Goal: Information Seeking & Learning: Learn about a topic

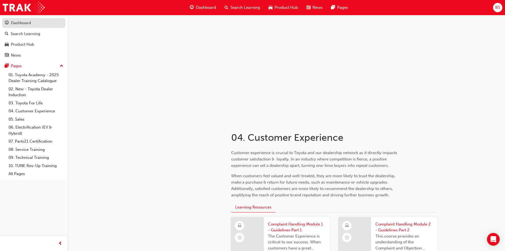
click at [28, 22] on div "Dashboard" at bounding box center [21, 23] width 20 height 6
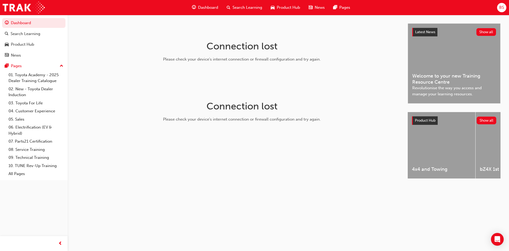
click at [449, 58] on div "Latest News Show all Welcome to your new Training Resource Centre Revolutionise…" at bounding box center [454, 64] width 92 height 80
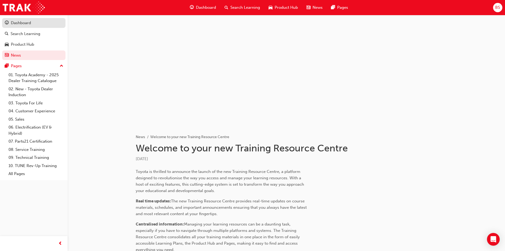
click at [21, 21] on div "Dashboard" at bounding box center [21, 23] width 20 height 6
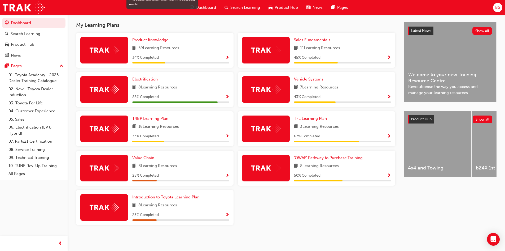
scroll to position [115, 0]
click at [151, 40] on span "Product Knowledge" at bounding box center [150, 39] width 36 height 5
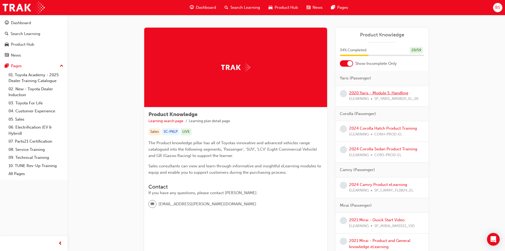
click at [385, 92] on link "2020 Yaris - Module 5: Handling" at bounding box center [378, 92] width 59 height 5
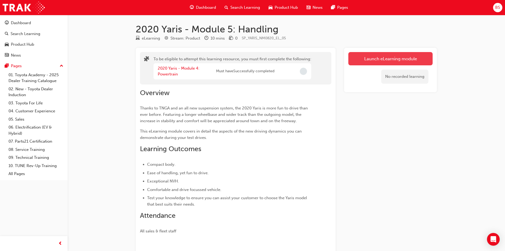
click at [371, 59] on button "Launch eLearning module" at bounding box center [391, 58] width 84 height 13
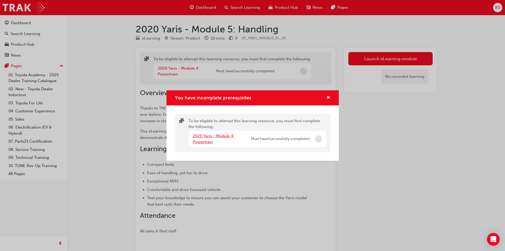
click at [200, 142] on link "2020 Yaris - Module 4: Powertrain" at bounding box center [214, 138] width 42 height 11
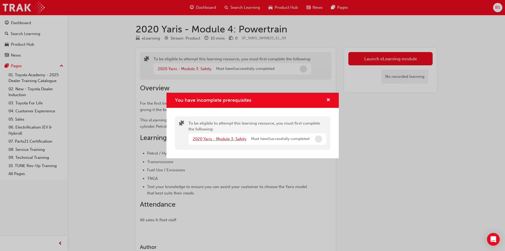
click at [202, 139] on link "2020 Yaris - Module 3: Safety" at bounding box center [220, 138] width 54 height 5
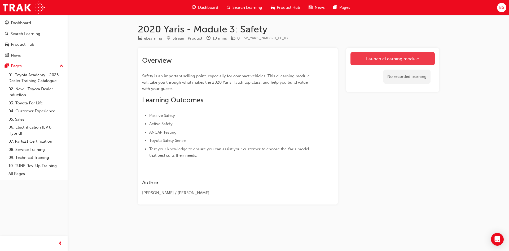
click at [371, 61] on link "Launch eLearning module" at bounding box center [393, 58] width 84 height 13
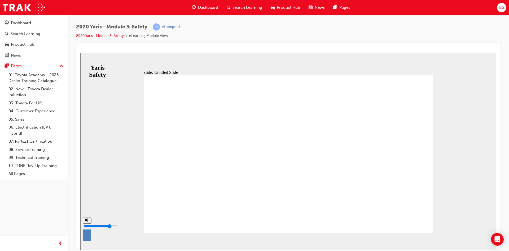
click at [86, 241] on div "misc controls" at bounding box center [87, 237] width 8 height 28
click at [480, 241] on span "NEXT" at bounding box center [479, 242] width 9 height 4
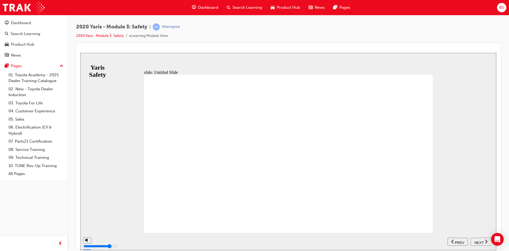
click at [483, 241] on span "NEXT" at bounding box center [479, 242] width 9 height 4
click at [482, 242] on span "NEXT" at bounding box center [479, 242] width 9 height 4
click at [479, 240] on span "NEXT" at bounding box center [479, 242] width 9 height 4
click at [480, 240] on span "NEXT" at bounding box center [479, 242] width 9 height 4
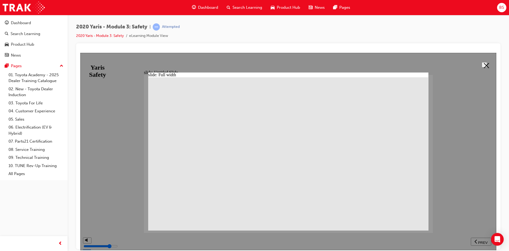
click at [486, 62] on button at bounding box center [484, 64] width 5 height 5
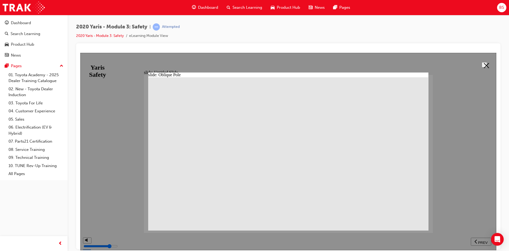
click at [484, 66] on polygon at bounding box center [486, 65] width 5 height 5
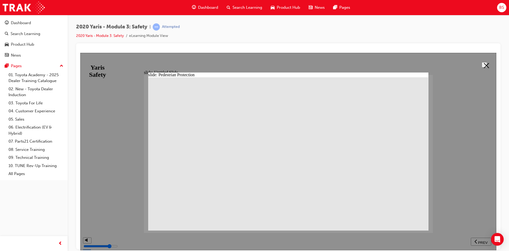
click at [487, 64] on icon at bounding box center [486, 65] width 5 height 5
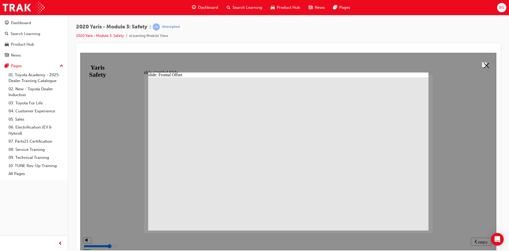
click at [484, 66] on icon at bounding box center [486, 65] width 5 height 5
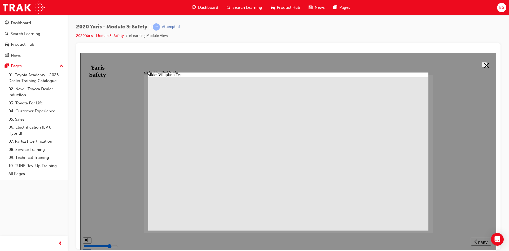
click at [484, 66] on icon at bounding box center [486, 65] width 5 height 5
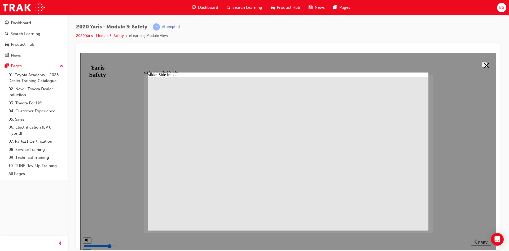
click at [487, 62] on button at bounding box center [484, 64] width 5 height 5
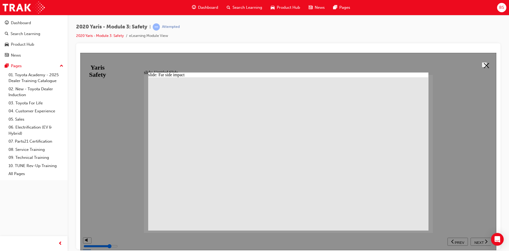
click at [485, 67] on icon at bounding box center [486, 65] width 5 height 5
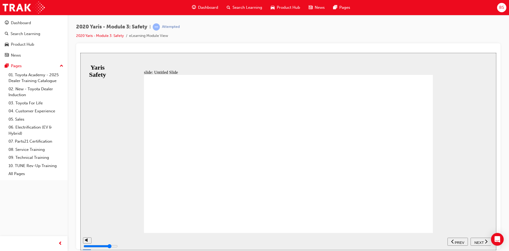
click at [478, 241] on span "NEXT" at bounding box center [479, 242] width 9 height 4
click at [479, 242] on span "NEXT" at bounding box center [479, 242] width 9 height 4
click at [479, 241] on span "NEXT" at bounding box center [479, 242] width 9 height 4
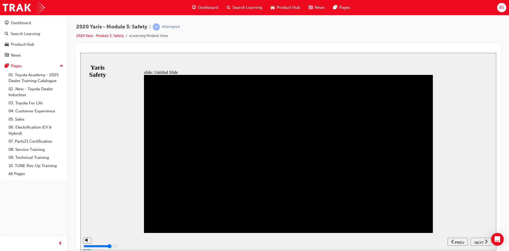
click at [479, 241] on span "NEXT" at bounding box center [479, 242] width 9 height 4
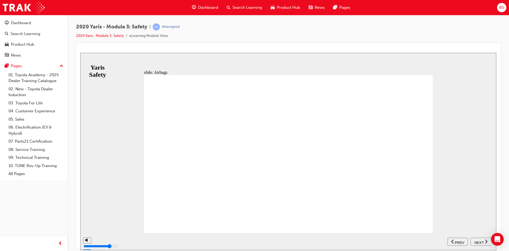
click at [483, 240] on span "NEXT" at bounding box center [479, 242] width 9 height 4
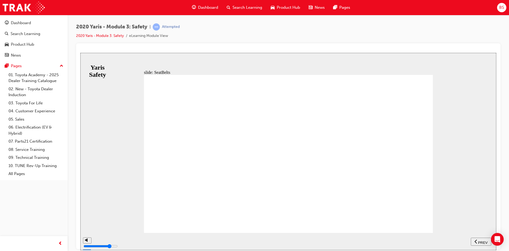
click at [481, 242] on span "NEXT" at bounding box center [479, 242] width 9 height 4
click at [482, 241] on span "NEXT" at bounding box center [479, 242] width 9 height 4
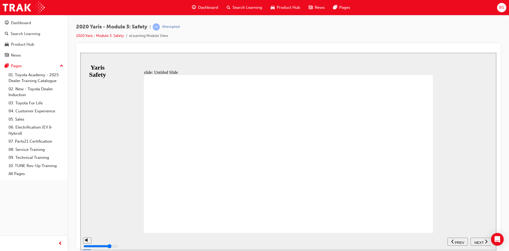
click at [482, 241] on span "NEXT" at bounding box center [479, 242] width 9 height 4
click at [480, 241] on span "NEXT" at bounding box center [479, 242] width 9 height 4
click at [478, 241] on span "NEXT" at bounding box center [479, 242] width 9 height 4
drag, startPoint x: 476, startPoint y: 241, endPoint x: 370, endPoint y: 210, distance: 110.5
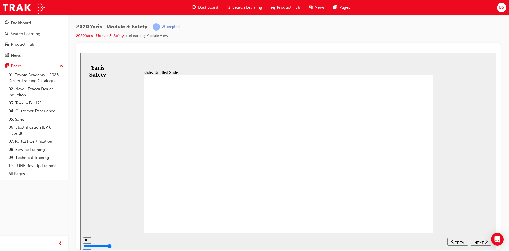
click at [481, 241] on span "NEXT" at bounding box center [479, 242] width 9 height 4
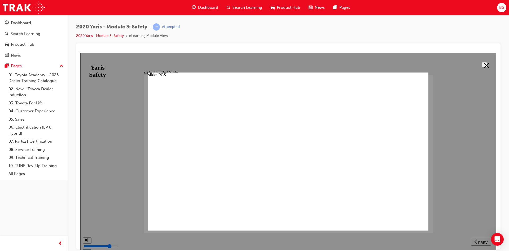
click at [484, 64] on icon at bounding box center [486, 65] width 5 height 5
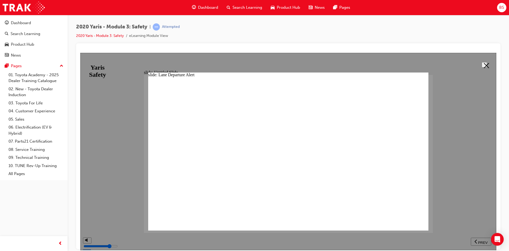
scroll to position [49, 0]
click at [487, 64] on icon at bounding box center [486, 65] width 5 height 5
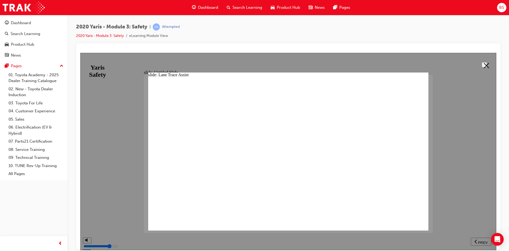
click at [484, 64] on icon at bounding box center [486, 65] width 5 height 5
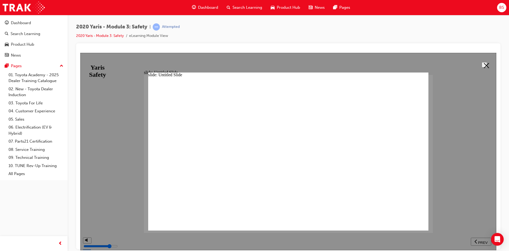
scroll to position [176, 0]
click at [487, 65] on button at bounding box center [484, 64] width 5 height 5
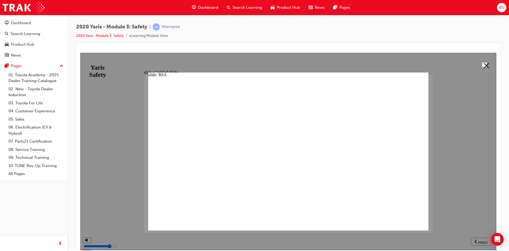
click at [485, 63] on icon at bounding box center [486, 65] width 5 height 5
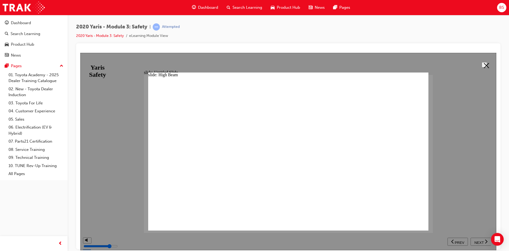
click at [484, 64] on icon at bounding box center [486, 65] width 5 height 5
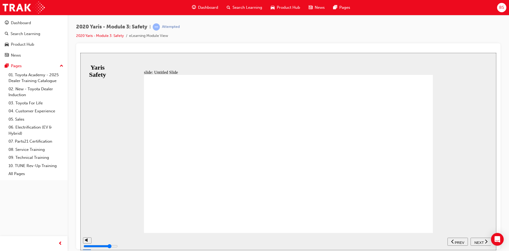
click at [481, 241] on span "NEXT" at bounding box center [479, 242] width 9 height 4
click at [480, 240] on span "NEXT" at bounding box center [479, 242] width 9 height 4
click at [482, 242] on span "NEXT" at bounding box center [479, 242] width 9 height 4
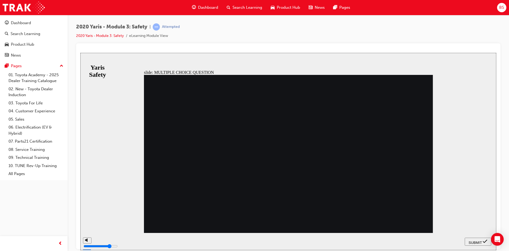
radio input "true"
click at [477, 241] on span "SUBMIT" at bounding box center [475, 242] width 13 height 4
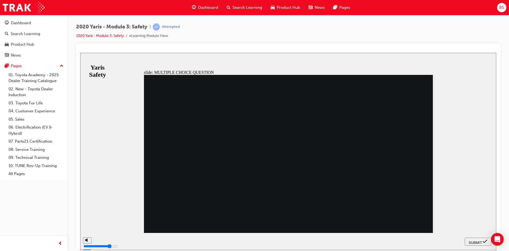
radio input "true"
click at [475, 242] on span "SUBMIT" at bounding box center [475, 242] width 13 height 4
click at [477, 240] on span "SUBMIT" at bounding box center [475, 242] width 13 height 4
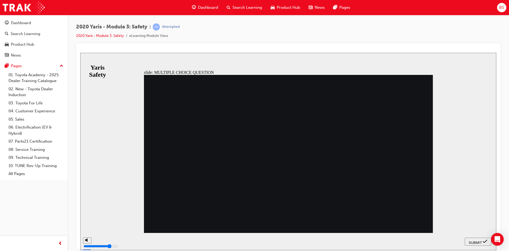
radio input "false"
radio input "true"
click at [475, 241] on span "SUBMIT" at bounding box center [475, 242] width 13 height 4
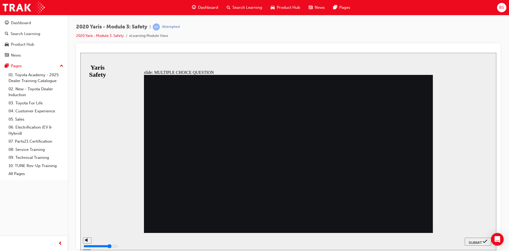
radio input "true"
click at [478, 240] on span "SUBMIT" at bounding box center [475, 242] width 13 height 4
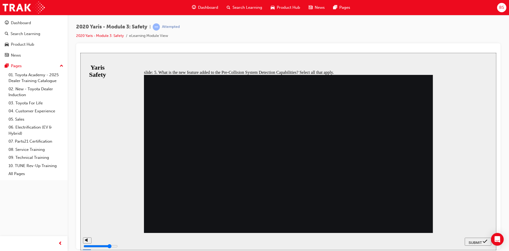
checkbox input "true"
click at [478, 240] on span "SUBMIT" at bounding box center [475, 242] width 13 height 4
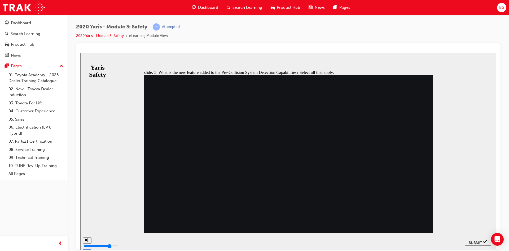
checkbox input "true"
click at [473, 240] on span "SUBMIT" at bounding box center [475, 242] width 13 height 4
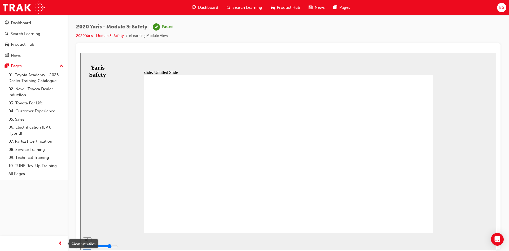
click at [60, 243] on span "prev-icon" at bounding box center [60, 243] width 4 height 7
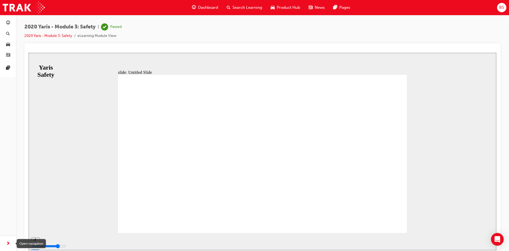
click at [7, 244] on span "next-icon" at bounding box center [8, 243] width 4 height 7
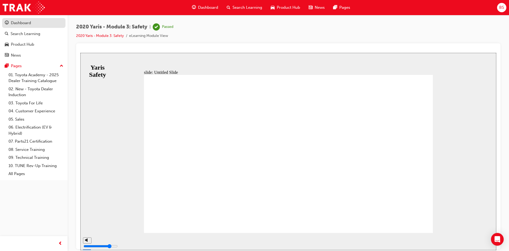
click at [29, 23] on div "Dashboard" at bounding box center [21, 23] width 20 height 6
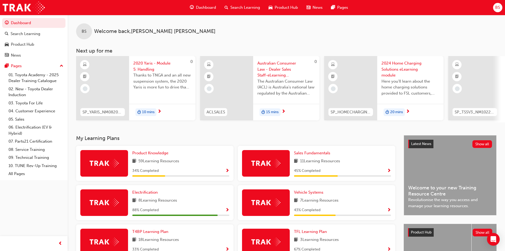
click at [191, 164] on div "59 Learning Resources" at bounding box center [180, 161] width 97 height 7
click at [154, 155] on span "Product Knowledge" at bounding box center [150, 152] width 36 height 5
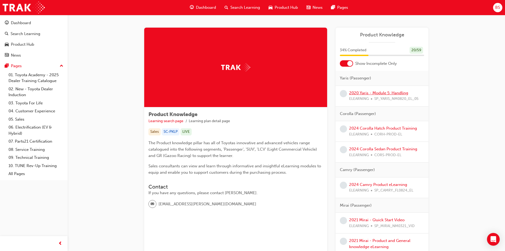
click at [374, 92] on link "2020 Yaris - Module 5: Handling" at bounding box center [378, 92] width 59 height 5
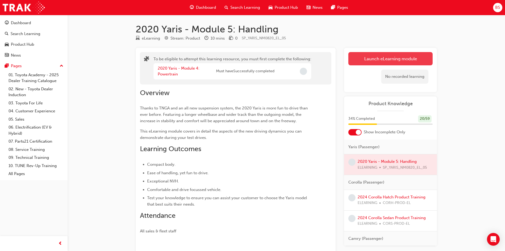
click at [373, 58] on button "Launch eLearning module" at bounding box center [391, 58] width 84 height 13
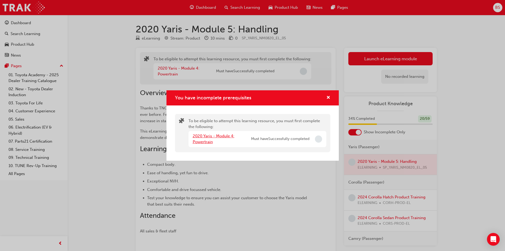
click at [207, 135] on link "2020 Yaris - Module 4: Powertrain" at bounding box center [214, 138] width 42 height 11
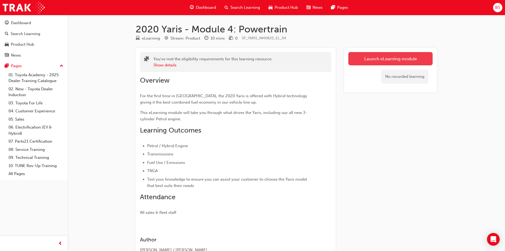
click at [385, 60] on link "Launch eLearning module" at bounding box center [391, 58] width 84 height 13
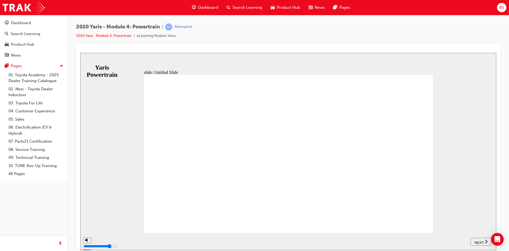
click at [480, 242] on span "NEXT" at bounding box center [479, 242] width 9 height 4
click at [483, 241] on span "NEXT" at bounding box center [479, 242] width 9 height 4
click at [483, 242] on span "NEXT" at bounding box center [481, 242] width 9 height 4
click at [479, 241] on span "NEXT" at bounding box center [479, 242] width 9 height 4
click at [478, 240] on span "NEXT" at bounding box center [479, 242] width 9 height 4
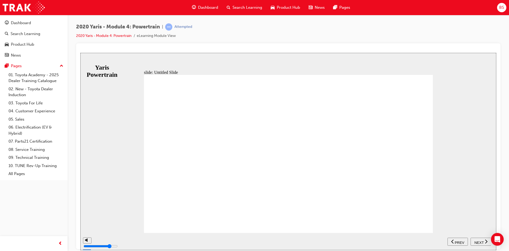
click at [478, 240] on span "NEXT" at bounding box center [479, 242] width 9 height 4
click at [480, 241] on span "NEXT" at bounding box center [479, 242] width 9 height 4
click at [484, 240] on span "NEXT" at bounding box center [481, 242] width 9 height 4
click at [481, 241] on span "NEXT" at bounding box center [479, 242] width 9 height 4
click at [480, 240] on span "NEXT" at bounding box center [479, 242] width 9 height 4
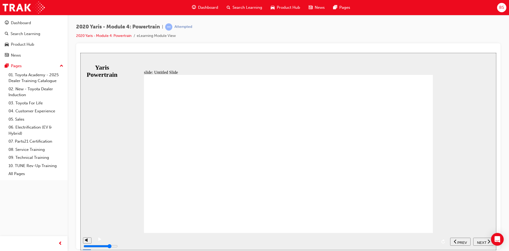
click at [481, 241] on span "NEXT" at bounding box center [481, 242] width 9 height 4
click at [479, 241] on span "NEXT" at bounding box center [479, 242] width 9 height 4
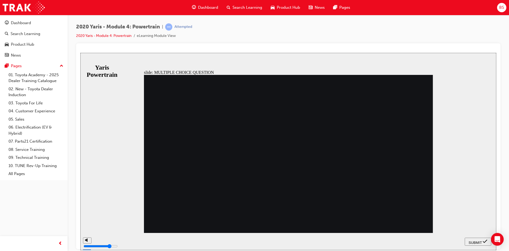
radio input "true"
click at [474, 240] on span "SUBMIT" at bounding box center [475, 242] width 13 height 4
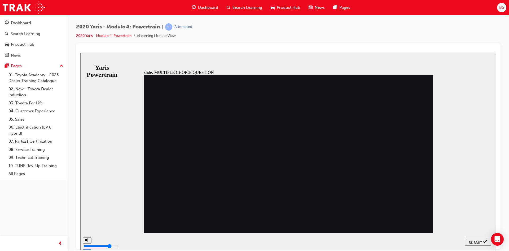
radio input "true"
click at [476, 241] on span "SUBMIT" at bounding box center [475, 242] width 13 height 4
click at [475, 240] on span "SUBMIT" at bounding box center [475, 242] width 13 height 4
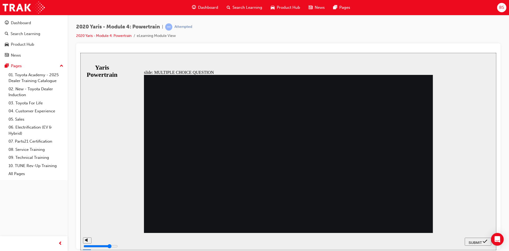
radio input "false"
radio input "true"
click at [475, 238] on button "SUBMIT" at bounding box center [478, 241] width 27 height 8
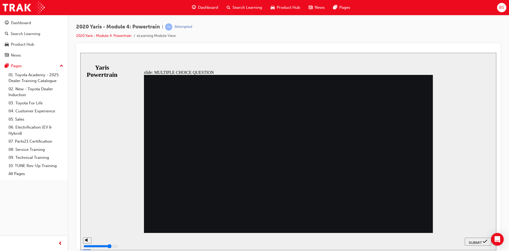
radio input "true"
click at [477, 241] on span "SUBMIT" at bounding box center [475, 242] width 13 height 4
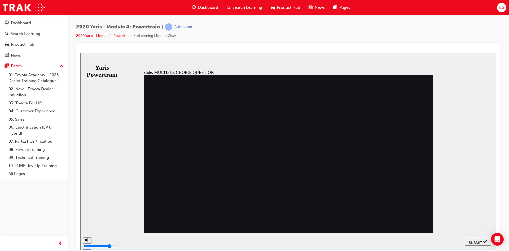
radio input "true"
click at [474, 242] on span "SUBMIT" at bounding box center [475, 242] width 13 height 4
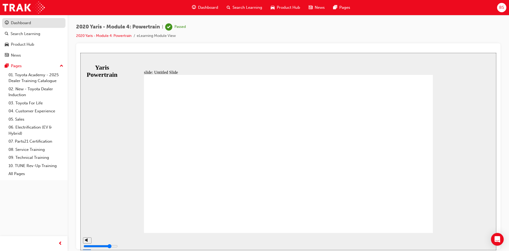
click at [28, 23] on div "Dashboard" at bounding box center [21, 23] width 20 height 6
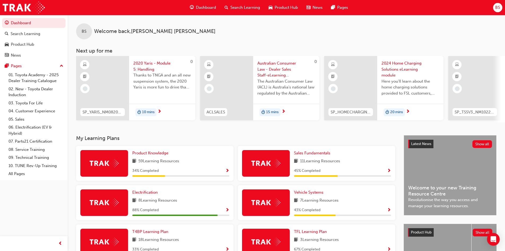
click at [146, 67] on span "2020 Yaris - Module 5: Handling" at bounding box center [162, 66] width 58 height 12
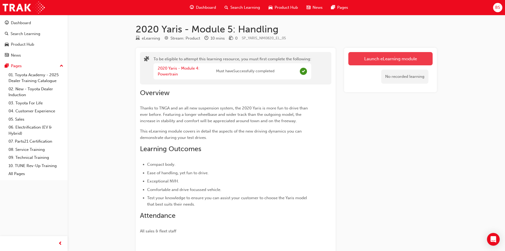
click at [387, 59] on button "Launch eLearning module" at bounding box center [391, 58] width 84 height 13
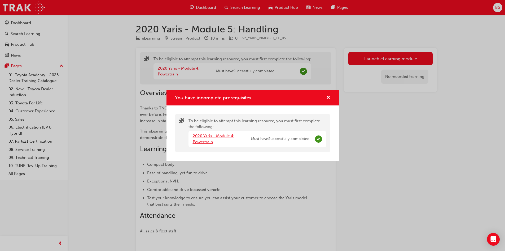
click at [207, 140] on link "2020 Yaris - Module 4: Powertrain" at bounding box center [214, 138] width 42 height 11
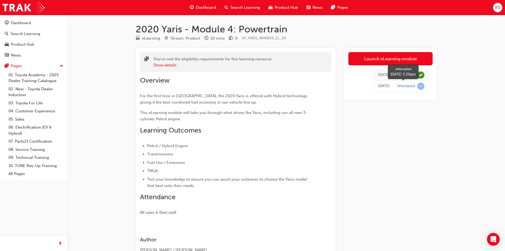
click at [423, 87] on span "learningRecordVerb_ATTEMPT-icon" at bounding box center [421, 86] width 7 height 7
click at [384, 87] on div "[DATE]" at bounding box center [384, 86] width 11 height 6
click at [25, 23] on div "Dashboard" at bounding box center [21, 23] width 20 height 6
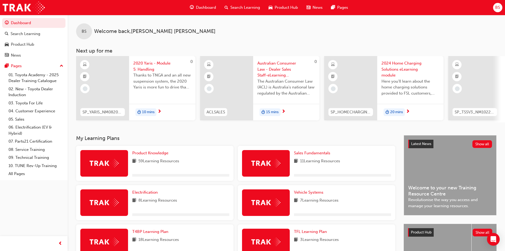
click at [151, 67] on span "2020 Yaris - Module 5: Handling" at bounding box center [162, 66] width 58 height 12
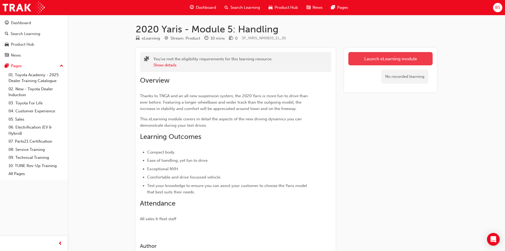
click at [366, 57] on link "Launch eLearning module" at bounding box center [391, 58] width 84 height 13
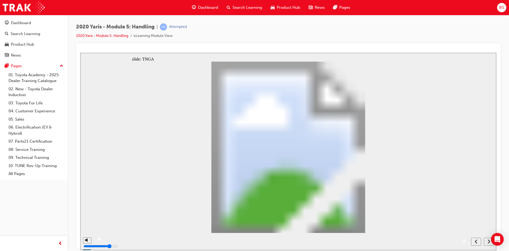
click at [415, 237] on div "playback controls" at bounding box center [281, 237] width 353 height 0
click at [400, 237] on div "playback controls" at bounding box center [281, 237] width 353 height 0
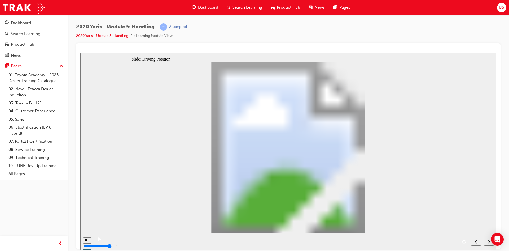
click at [98, 240] on icon "play/pause" at bounding box center [99, 238] width 3 height 3
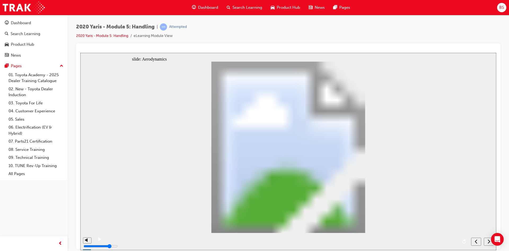
type input "14"
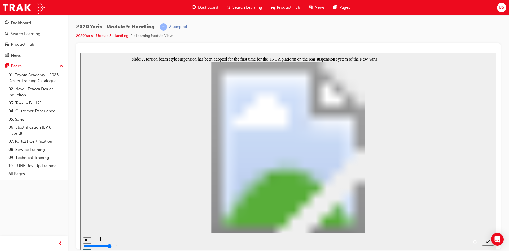
radio input "true"
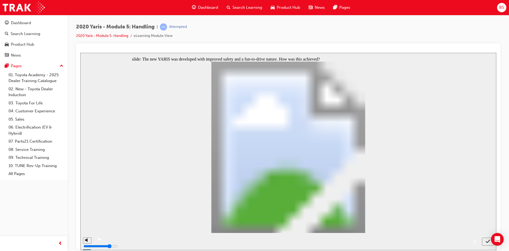
radio input "true"
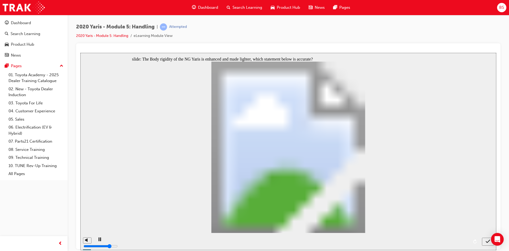
radio input "false"
radio input "true"
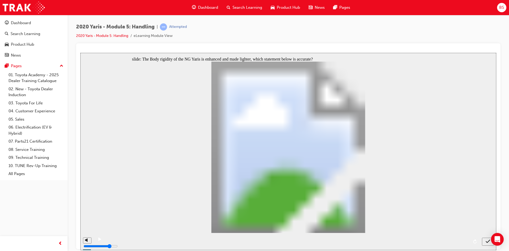
radio input "false"
radio input "true"
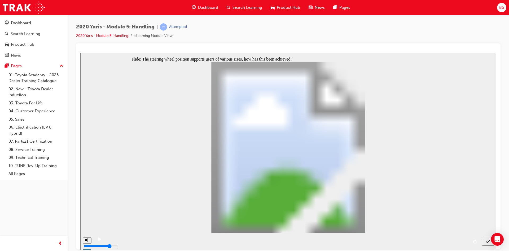
radio input "true"
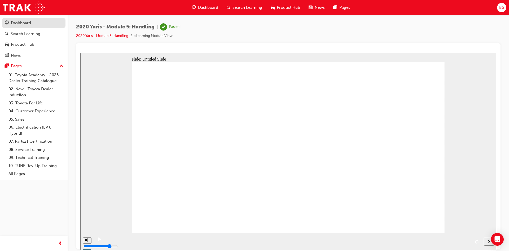
click at [26, 23] on div "Dashboard" at bounding box center [21, 23] width 20 height 6
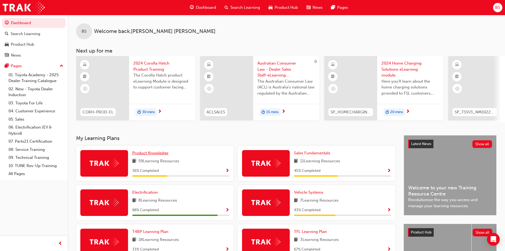
click at [162, 155] on span "Product Knowledge" at bounding box center [150, 152] width 36 height 5
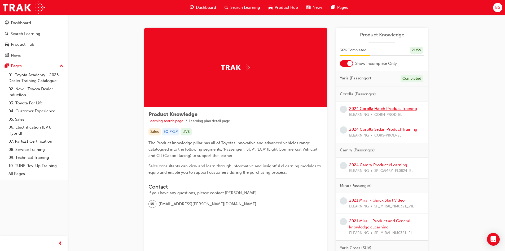
click at [382, 109] on link "2024 Corolla Hatch Product Training" at bounding box center [383, 108] width 68 height 5
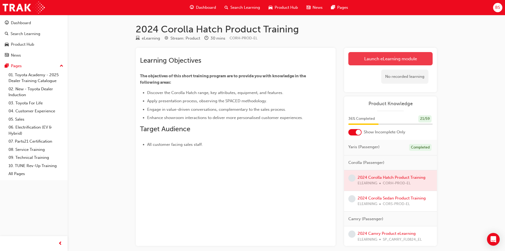
click at [363, 60] on link "Launch eLearning module" at bounding box center [391, 58] width 84 height 13
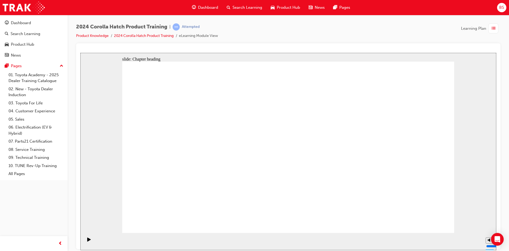
drag, startPoint x: 182, startPoint y: 159, endPoint x: 184, endPoint y: 172, distance: 12.9
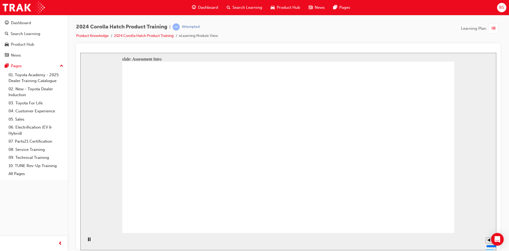
drag, startPoint x: 318, startPoint y: 135, endPoint x: 330, endPoint y: 128, distance: 13.2
radio input "true"
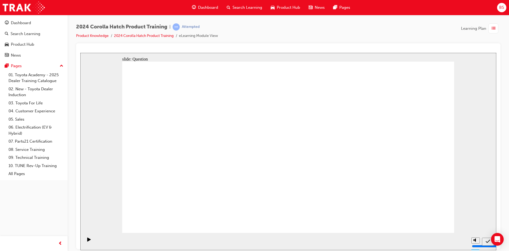
radio input "true"
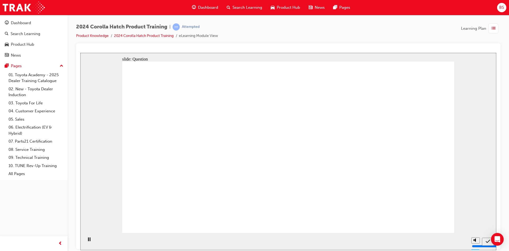
radio input "true"
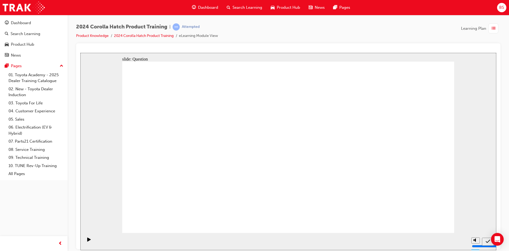
radio input "true"
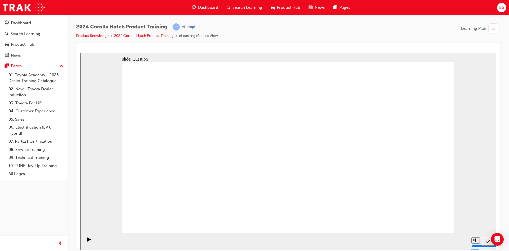
drag, startPoint x: 300, startPoint y: 140, endPoint x: 416, endPoint y: 194, distance: 127.0
drag, startPoint x: 399, startPoint y: 180, endPoint x: 339, endPoint y: 181, distance: 59.7
drag, startPoint x: 394, startPoint y: 144, endPoint x: 401, endPoint y: 195, distance: 51.7
drag, startPoint x: 182, startPoint y: 137, endPoint x: 238, endPoint y: 190, distance: 77.5
drag, startPoint x: 224, startPoint y: 151, endPoint x: 193, endPoint y: 191, distance: 51.1
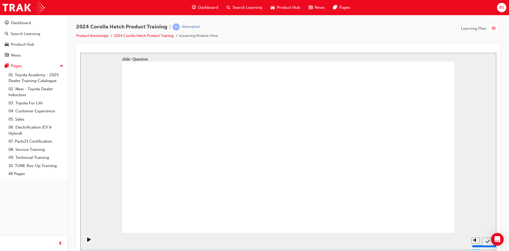
drag, startPoint x: 353, startPoint y: 135, endPoint x: 297, endPoint y: 177, distance: 70.5
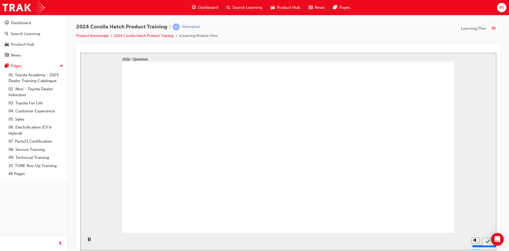
radio input "true"
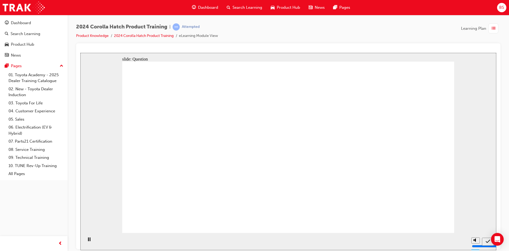
radio input "true"
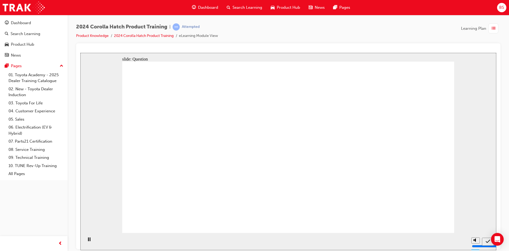
radio input "true"
drag, startPoint x: 172, startPoint y: 135, endPoint x: 226, endPoint y: 181, distance: 71.0
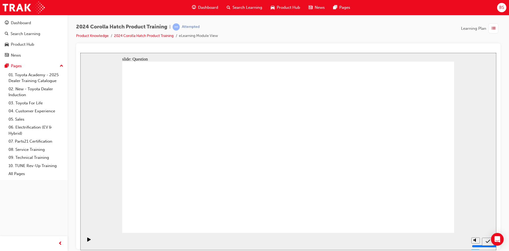
drag, startPoint x: 231, startPoint y: 145, endPoint x: 189, endPoint y: 189, distance: 61.2
drag, startPoint x: 283, startPoint y: 142, endPoint x: 397, endPoint y: 193, distance: 124.4
drag, startPoint x: 352, startPoint y: 135, endPoint x: 282, endPoint y: 191, distance: 89.6
drag, startPoint x: 392, startPoint y: 149, endPoint x: 347, endPoint y: 184, distance: 57.6
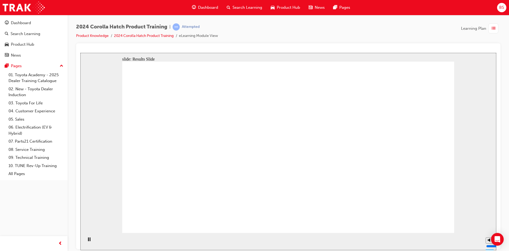
radio input "true"
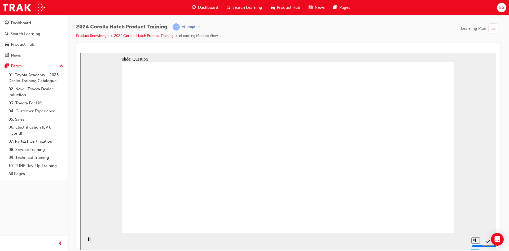
radio input "true"
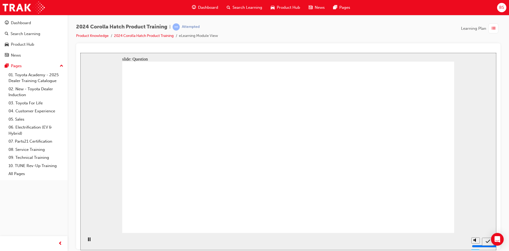
radio input "true"
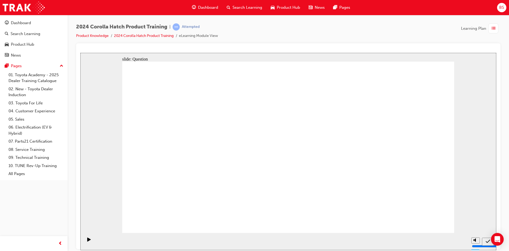
drag, startPoint x: 238, startPoint y: 141, endPoint x: 187, endPoint y: 193, distance: 72.6
drag, startPoint x: 183, startPoint y: 138, endPoint x: 243, endPoint y: 194, distance: 82.6
drag, startPoint x: 286, startPoint y: 140, endPoint x: 399, endPoint y: 191, distance: 124.8
drag, startPoint x: 406, startPoint y: 187, endPoint x: 356, endPoint y: 188, distance: 49.6
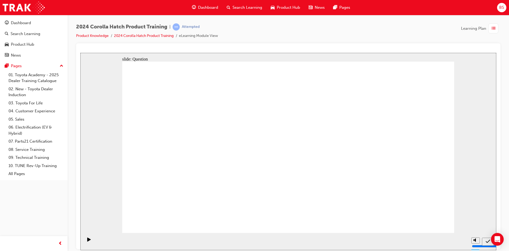
drag, startPoint x: 408, startPoint y: 137, endPoint x: 417, endPoint y: 188, distance: 51.3
drag, startPoint x: 350, startPoint y: 136, endPoint x: 292, endPoint y: 187, distance: 77.1
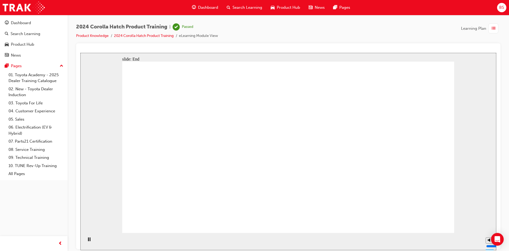
click at [27, 25] on div "Dashboard" at bounding box center [21, 23] width 20 height 6
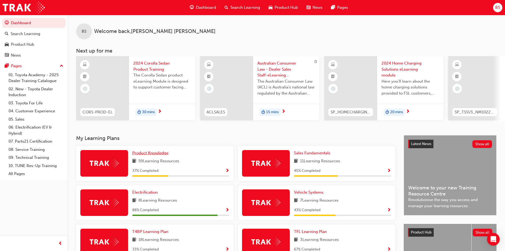
click at [159, 155] on span "Product Knowledge" at bounding box center [150, 152] width 36 height 5
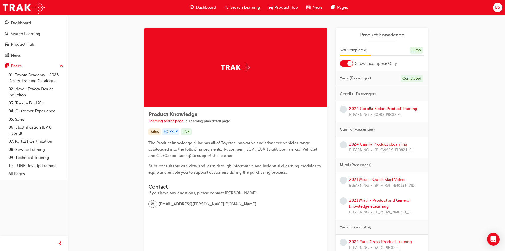
click at [383, 108] on link "2024 Corolla Sedan Product Training" at bounding box center [383, 108] width 68 height 5
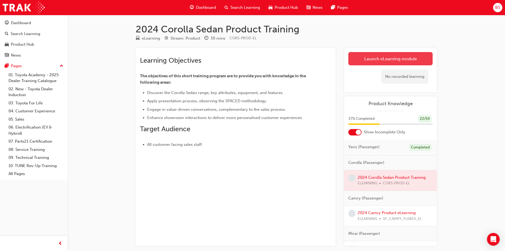
click at [365, 61] on link "Launch eLearning module" at bounding box center [391, 58] width 84 height 13
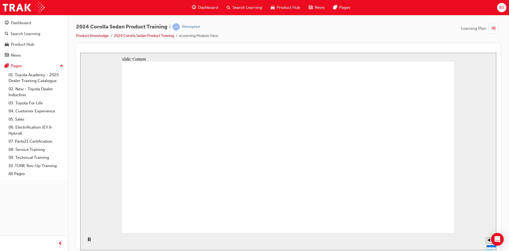
drag, startPoint x: 224, startPoint y: 174, endPoint x: 223, endPoint y: 133, distance: 41.1
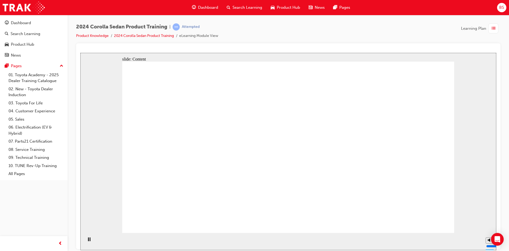
drag, startPoint x: 180, startPoint y: 133, endPoint x: 183, endPoint y: 133, distance: 2.9
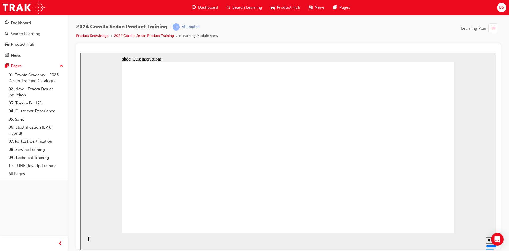
radio input "true"
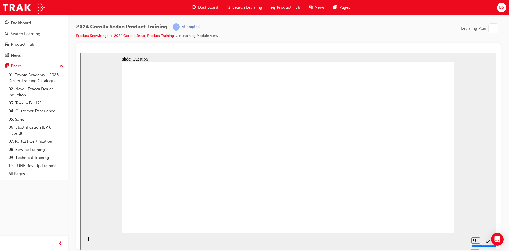
radio input "true"
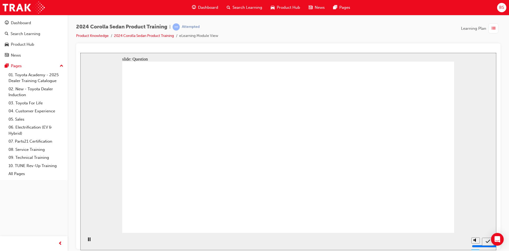
radio input "true"
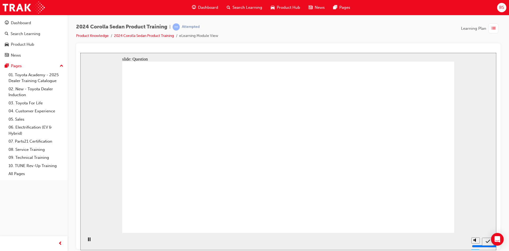
drag, startPoint x: 307, startPoint y: 137, endPoint x: 197, endPoint y: 189, distance: 122.4
drag, startPoint x: 213, startPoint y: 136, endPoint x: 266, endPoint y: 193, distance: 77.2
drag, startPoint x: 263, startPoint y: 150, endPoint x: 321, endPoint y: 198, distance: 74.9
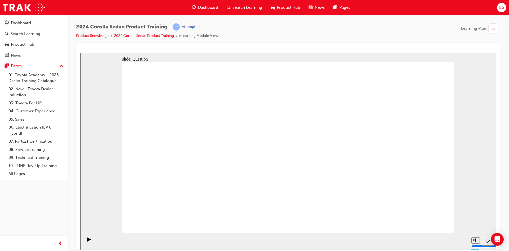
drag, startPoint x: 266, startPoint y: 186, endPoint x: 390, endPoint y: 188, distance: 123.7
drag, startPoint x: 355, startPoint y: 145, endPoint x: 267, endPoint y: 188, distance: 98.0
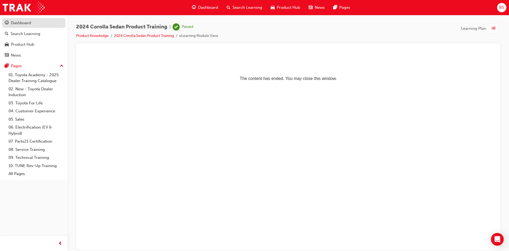
click at [23, 21] on div "Dashboard" at bounding box center [21, 23] width 20 height 6
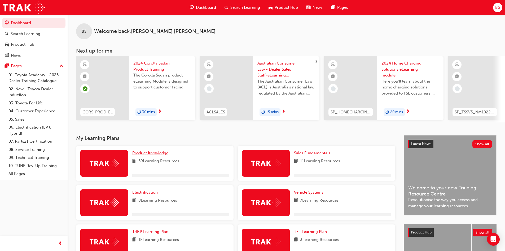
click at [150, 155] on span "Product Knowledge" at bounding box center [150, 152] width 36 height 5
